Goal: Transaction & Acquisition: Purchase product/service

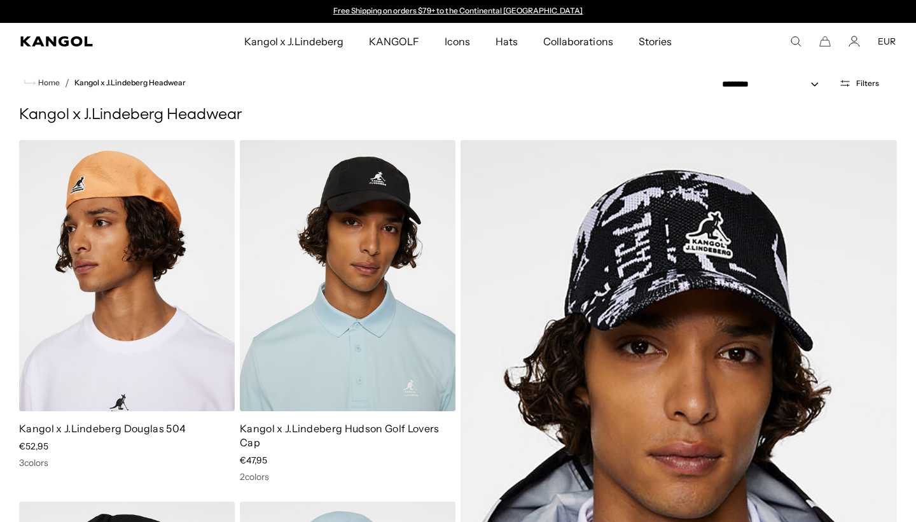
scroll to position [782, 0]
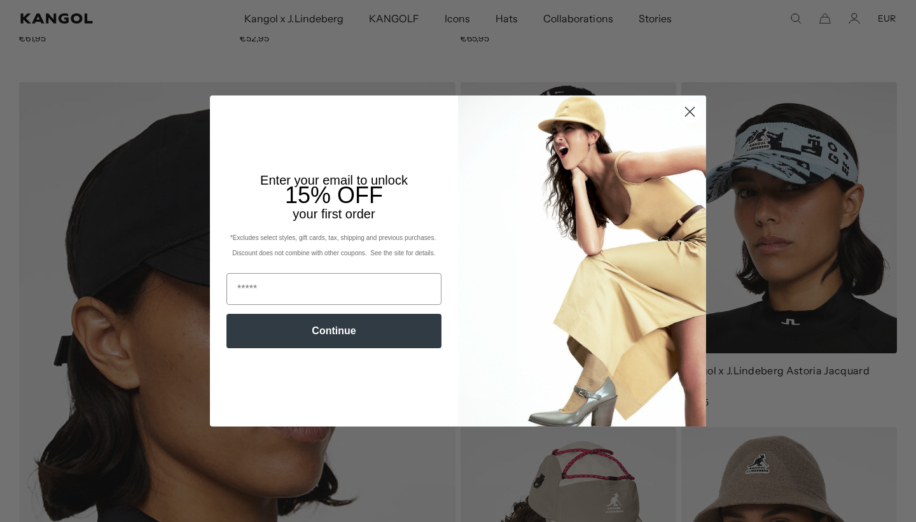
click at [690, 111] on icon "Close dialog" at bounding box center [690, 111] width 9 height 9
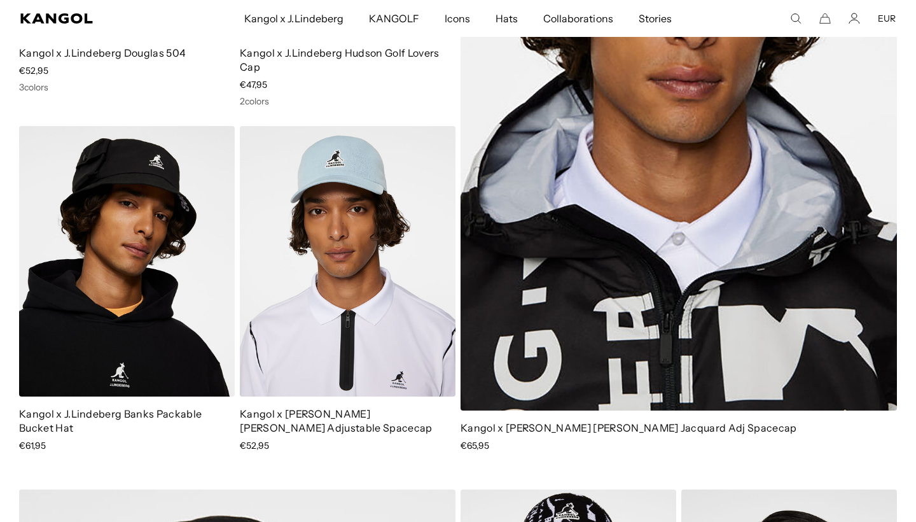
scroll to position [665, 0]
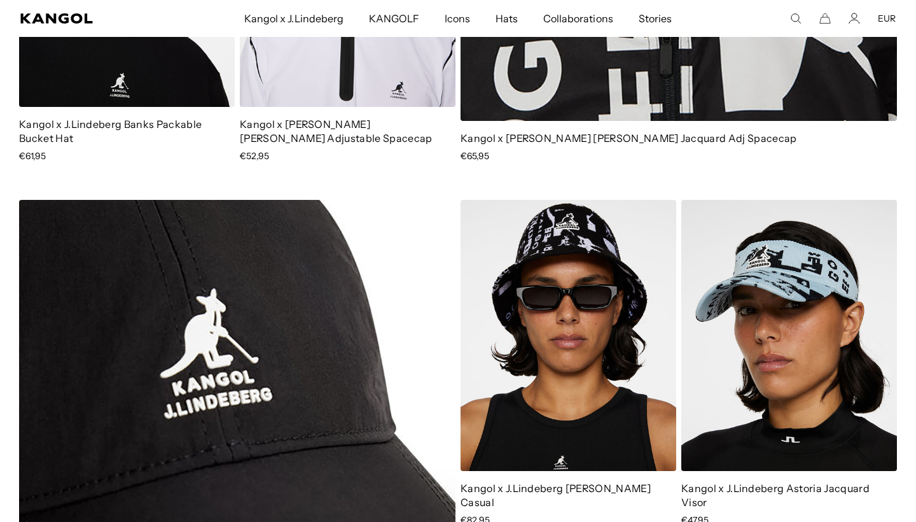
click at [302, 407] on img at bounding box center [237, 506] width 436 height 613
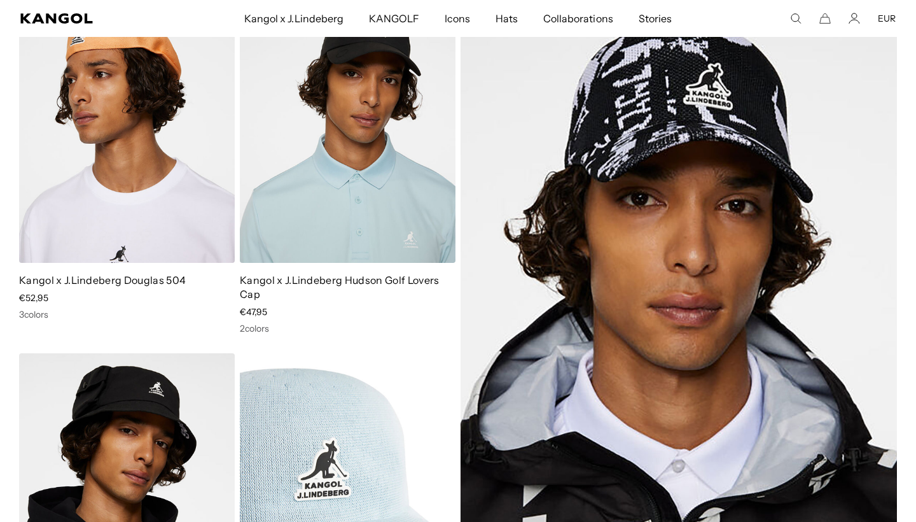
scroll to position [139, 0]
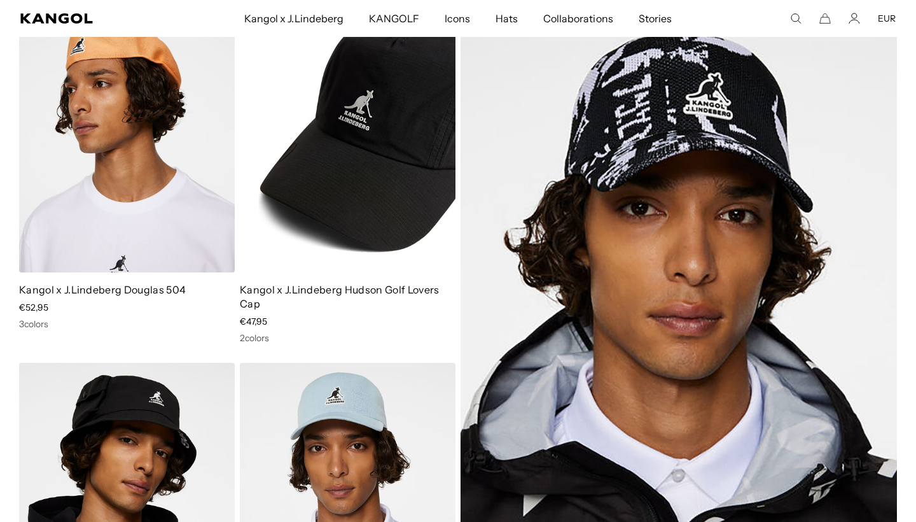
click at [331, 155] on img at bounding box center [348, 136] width 216 height 271
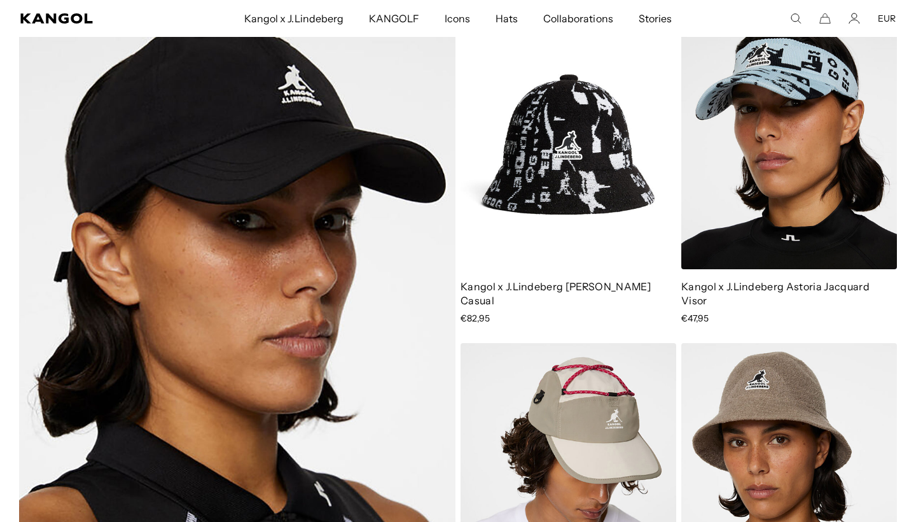
scroll to position [0, 262]
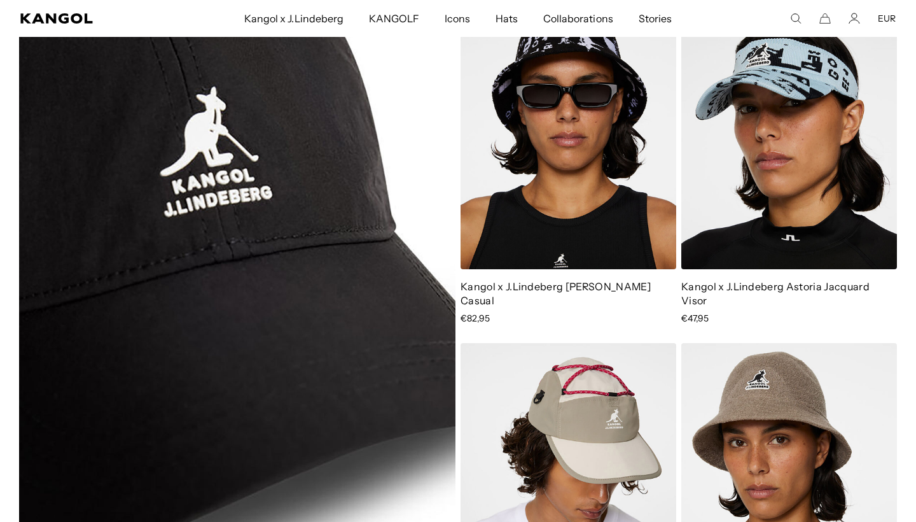
click at [395, 361] on img at bounding box center [237, 304] width 436 height 613
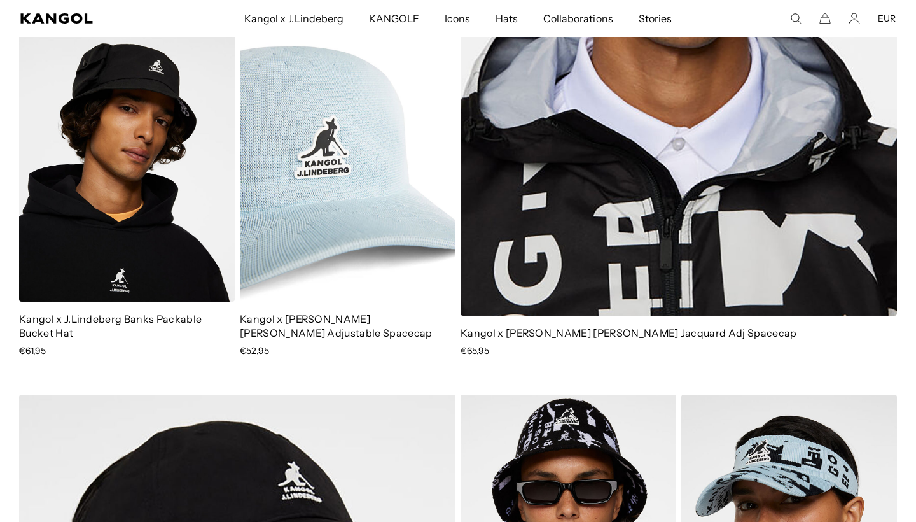
scroll to position [650, 0]
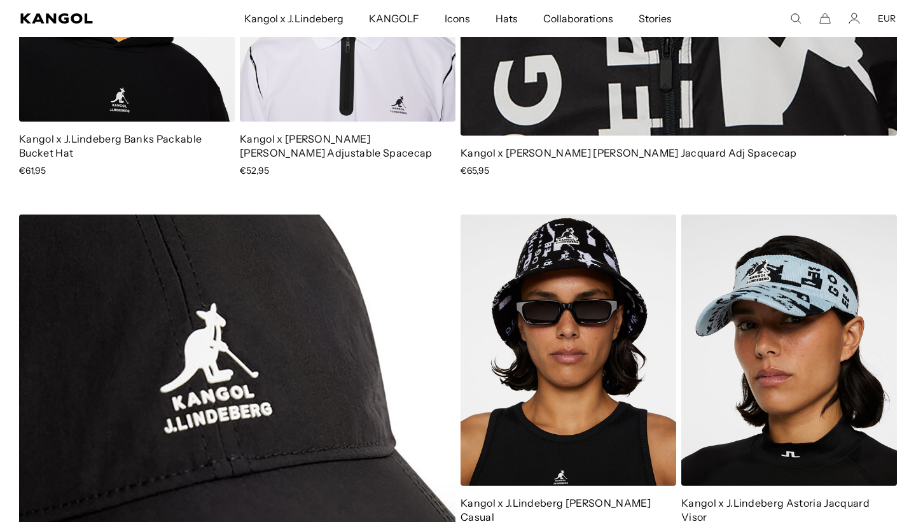
click at [289, 365] on img at bounding box center [237, 520] width 436 height 613
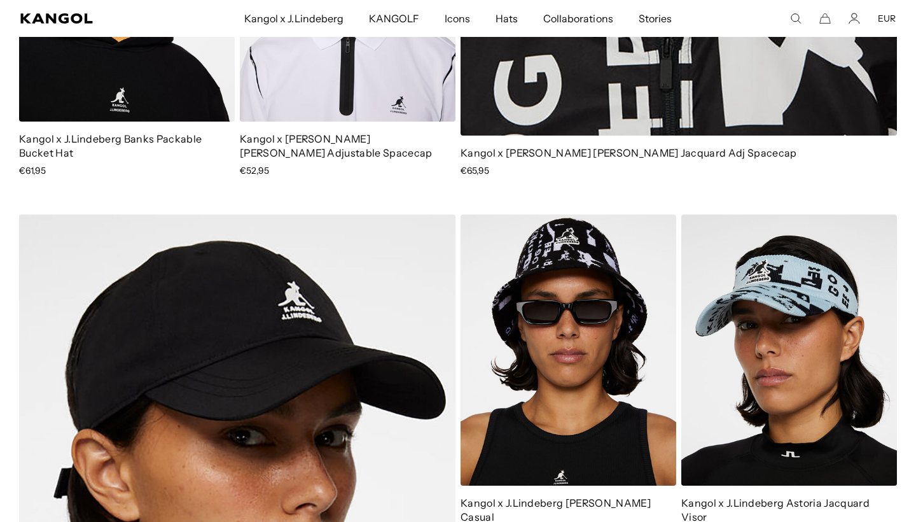
scroll to position [0, 262]
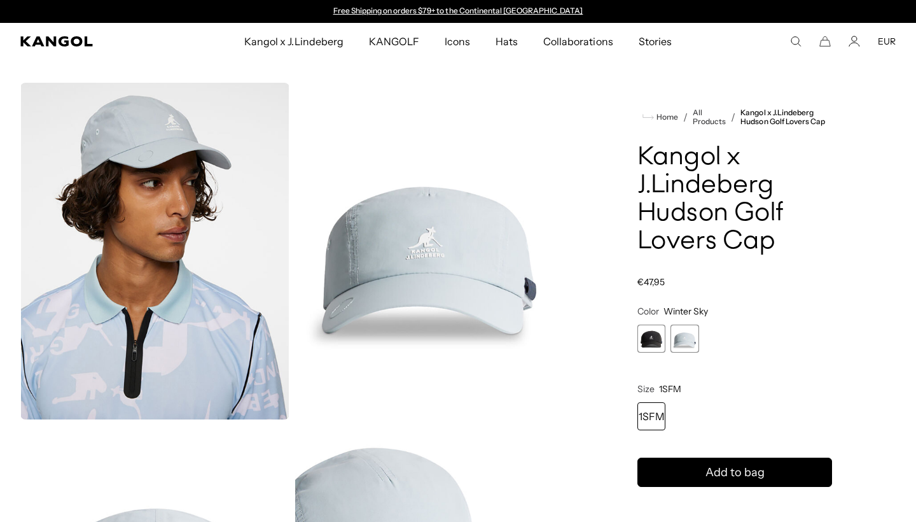
click at [652, 415] on div "1SFM" at bounding box center [651, 416] width 28 height 28
click at [653, 338] on span "1 of 2" at bounding box center [651, 338] width 28 height 28
click at [691, 340] on span "2 of 2" at bounding box center [684, 338] width 28 height 28
click at [651, 339] on span "1 of 2" at bounding box center [651, 338] width 28 height 28
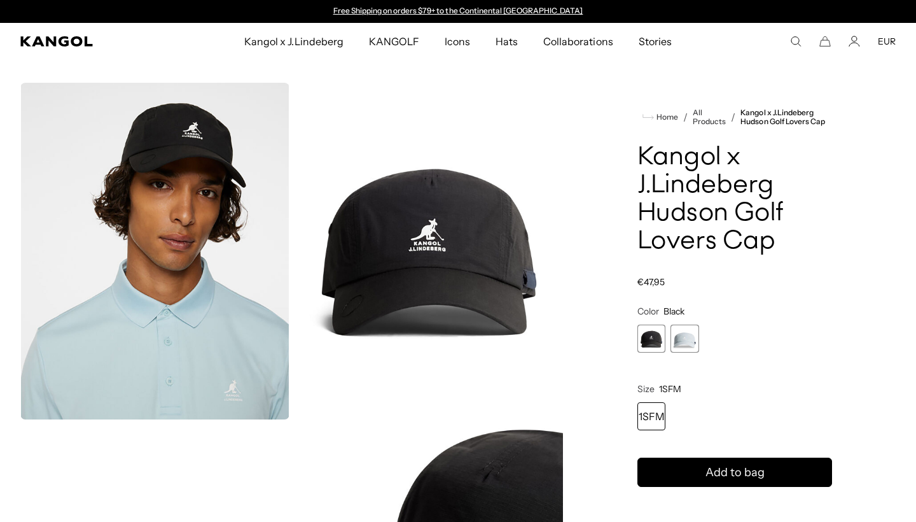
click at [691, 342] on span "2 of 2" at bounding box center [684, 338] width 28 height 28
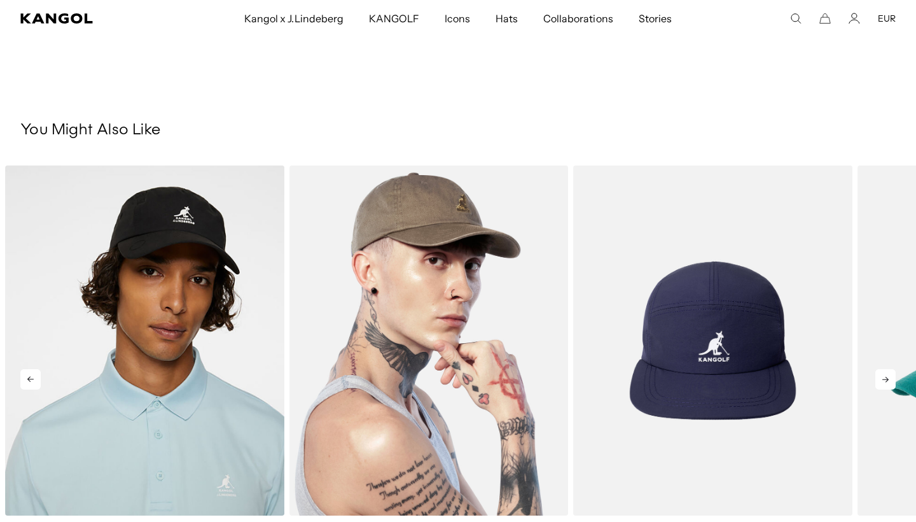
scroll to position [0, 262]
